Goal: Obtain resource: Download file/media

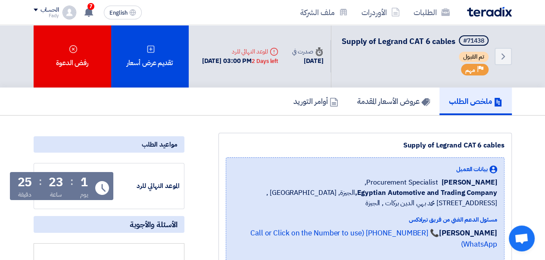
click at [493, 12] on img at bounding box center [489, 12] width 45 height 10
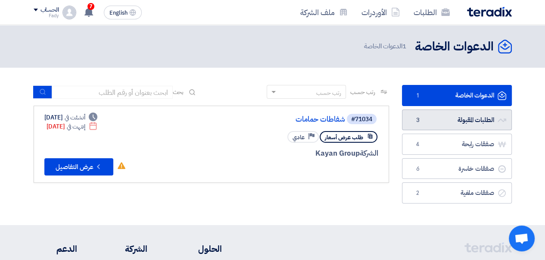
click at [438, 121] on link "الطلبات المقبولة الطلبات المقبولة 3" at bounding box center [457, 119] width 110 height 21
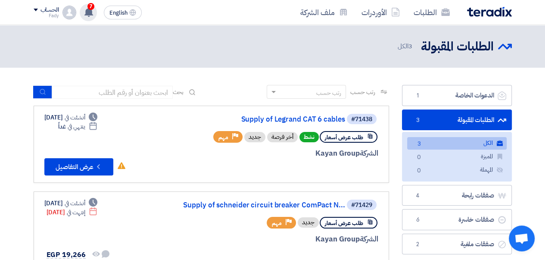
click at [89, 10] on use at bounding box center [88, 11] width 9 height 9
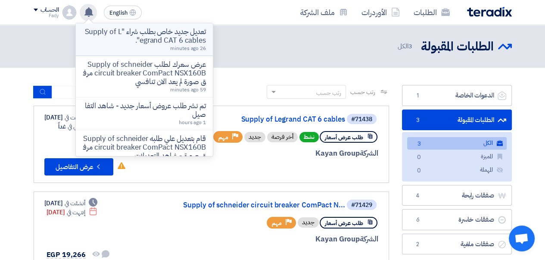
click at [156, 28] on p "تعديل جديد خاص بطلب شراء "Supply of Legrand CAT 6 cables"." at bounding box center [144, 36] width 123 height 17
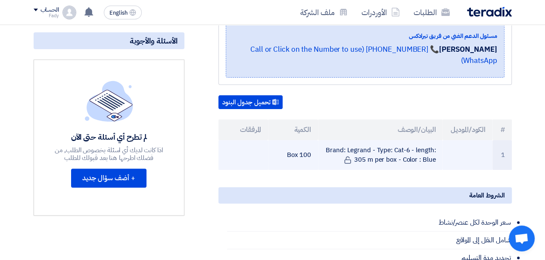
scroll to position [129, 0]
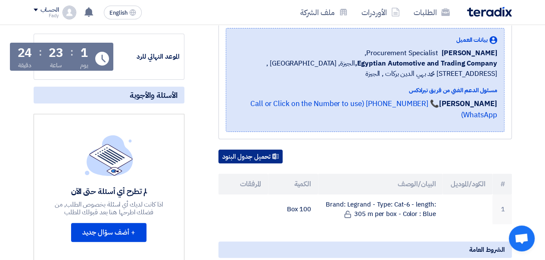
click at [240, 158] on button "تحميل جدول البنود" at bounding box center [250, 156] width 64 height 14
